Goal: Information Seeking & Learning: Find contact information

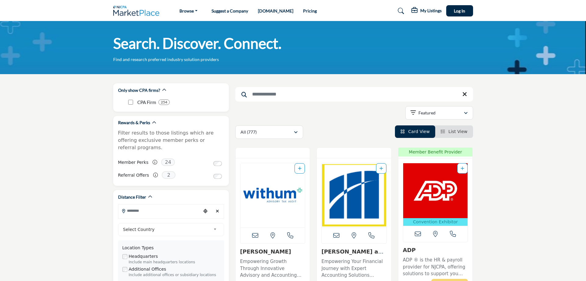
click at [266, 98] on input "Search Keyword" at bounding box center [354, 94] width 238 height 15
click at [144, 206] on input "Search Location" at bounding box center [159, 211] width 82 height 12
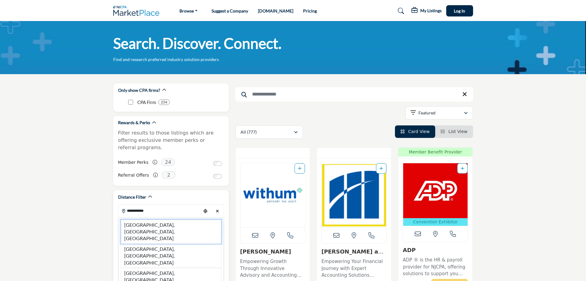
click at [147, 220] on li "[GEOGRAPHIC_DATA], [GEOGRAPHIC_DATA], [GEOGRAPHIC_DATA]" at bounding box center [171, 232] width 100 height 24
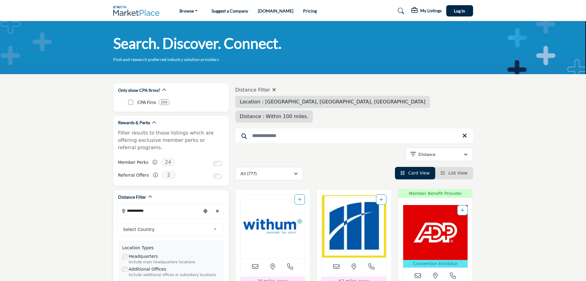
type input "**********"
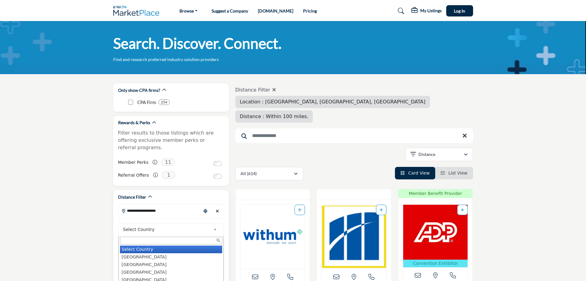
click at [213, 226] on b at bounding box center [215, 230] width 5 height 8
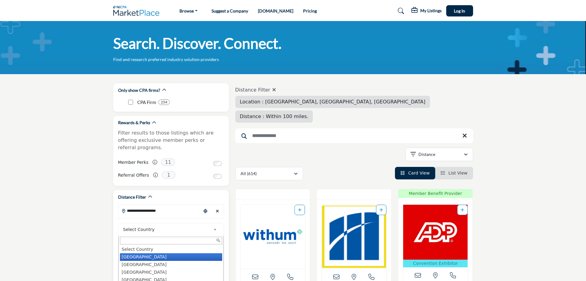
click at [148, 253] on li "[GEOGRAPHIC_DATA]" at bounding box center [171, 257] width 102 height 8
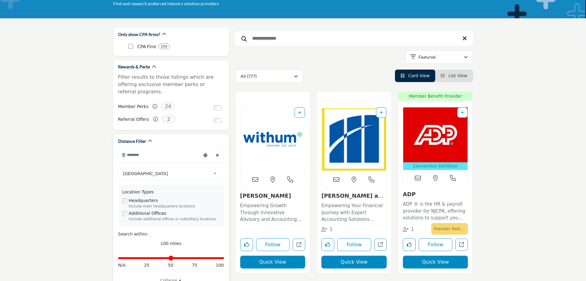
scroll to position [62, 0]
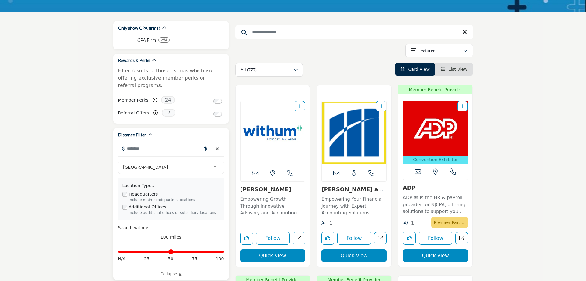
click at [133, 246] on div "Distance in miles N/A 25 50 75 100" at bounding box center [171, 255] width 106 height 23
drag, startPoint x: 219, startPoint y: 245, endPoint x: 132, endPoint y: 245, distance: 87.3
type input "**"
click at [132, 251] on input "Distance in miles" at bounding box center [171, 251] width 106 height 1
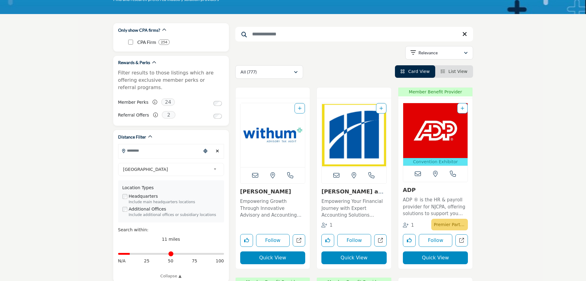
scroll to position [62, 0]
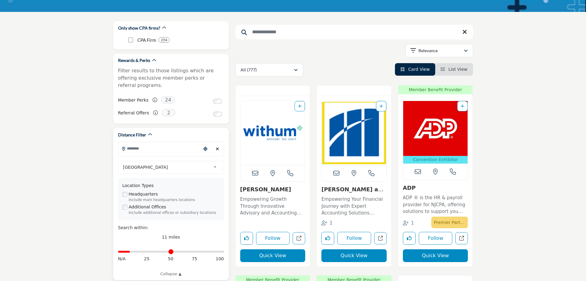
click at [142, 143] on input "Search Location" at bounding box center [159, 149] width 82 height 12
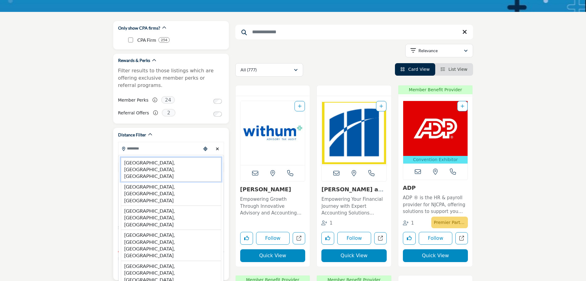
click at [142, 158] on li "[GEOGRAPHIC_DATA], [GEOGRAPHIC_DATA], [GEOGRAPHIC_DATA]" at bounding box center [171, 170] width 100 height 24
type input "**********"
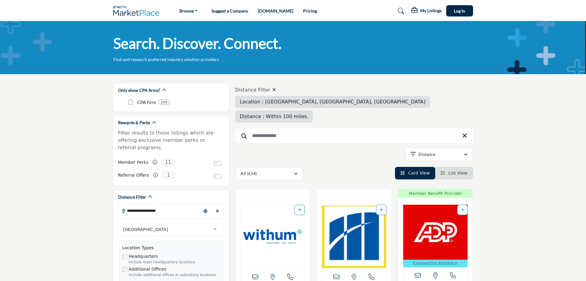
click at [142, 157] on label "Member Perks" at bounding box center [133, 162] width 31 height 11
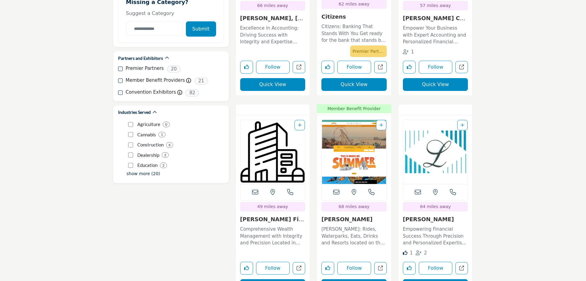
scroll to position [810, 0]
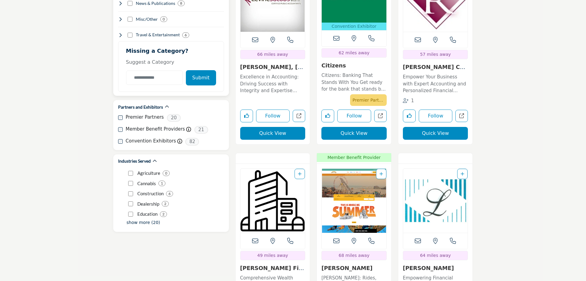
click at [200, 70] on button "Submit" at bounding box center [201, 77] width 30 height 15
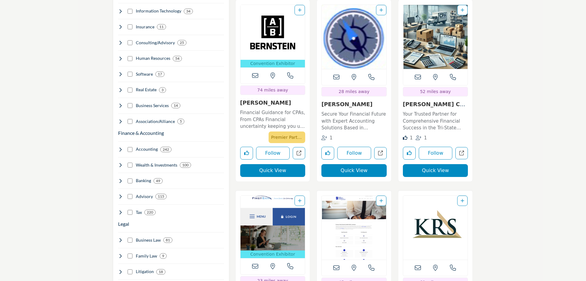
scroll to position [405, 0]
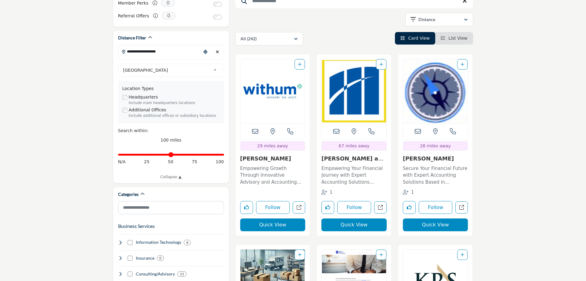
scroll to position [249, 0]
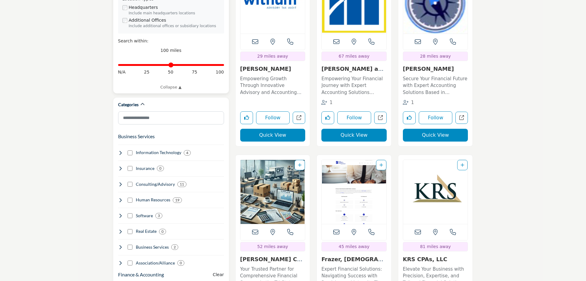
click at [144, 57] on div "Distance in miles N/A 25 50 75 100" at bounding box center [171, 68] width 106 height 23
drag, startPoint x: 220, startPoint y: 58, endPoint x: 132, endPoint y: 58, distance: 87.6
type input "**"
click at [132, 64] on input "Distance in miles" at bounding box center [171, 64] width 106 height 1
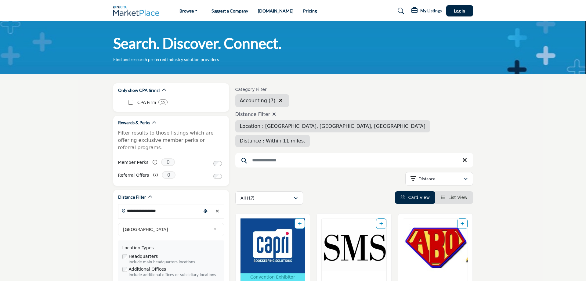
click at [306, 138] on span "Distance : Within 11 miles." at bounding box center [273, 141] width 66 height 6
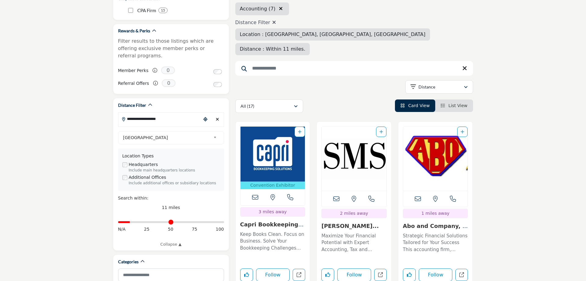
scroll to position [93, 0]
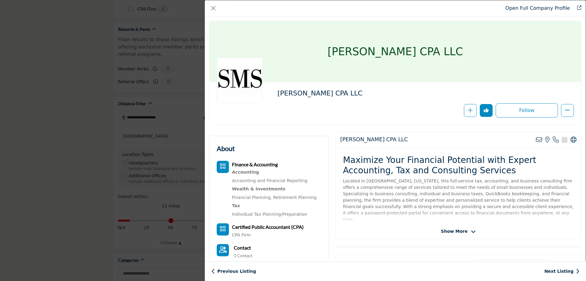
click at [458, 232] on span "Show More" at bounding box center [454, 231] width 27 height 6
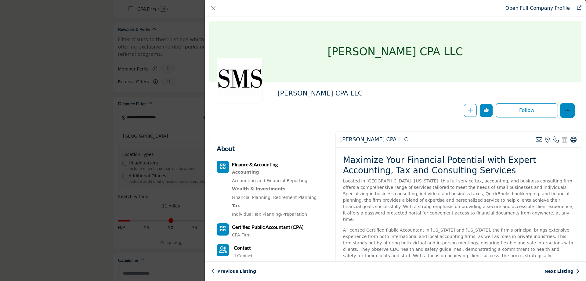
click at [566, 111] on icon "More Options" at bounding box center [567, 110] width 5 height 5
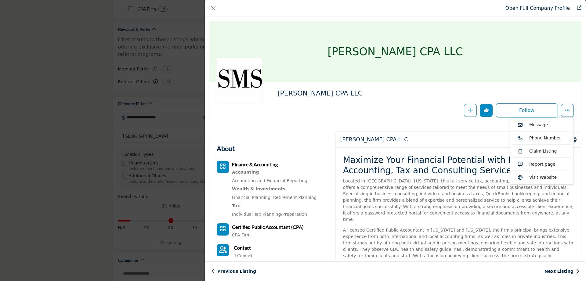
click at [531, 72] on div "[PERSON_NAME] CPA LLC" at bounding box center [395, 51] width 372 height 61
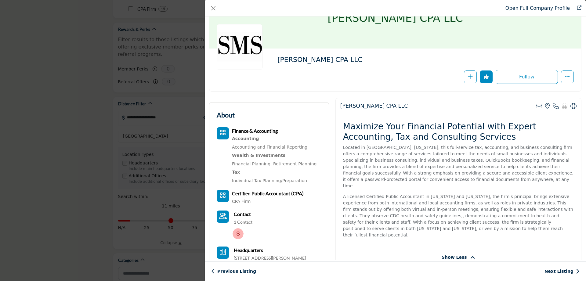
scroll to position [35, 0]
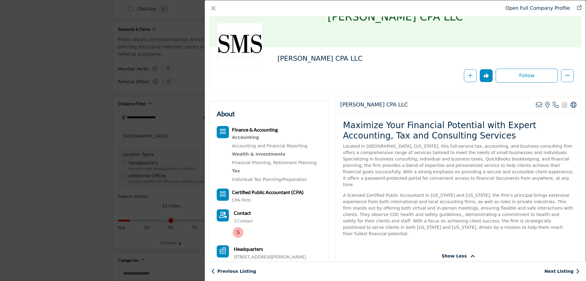
click at [427, 151] on p "Located in [GEOGRAPHIC_DATA], [US_STATE], this full-service tax, accounting, an…" at bounding box center [458, 165] width 231 height 45
